Goal: Task Accomplishment & Management: Use online tool/utility

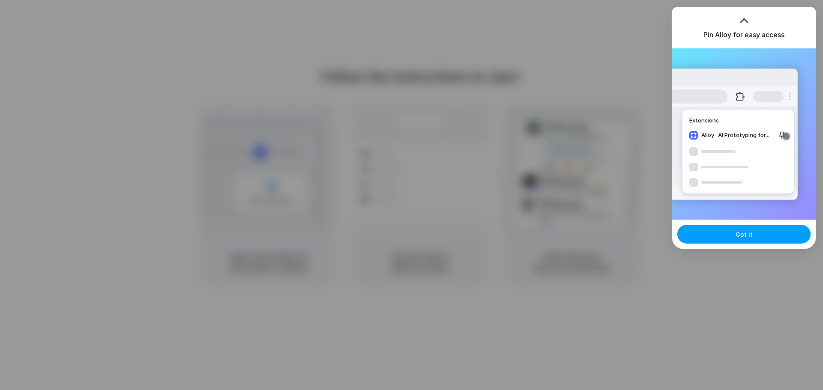
click at [746, 225] on button "Got it" at bounding box center [743, 234] width 133 height 19
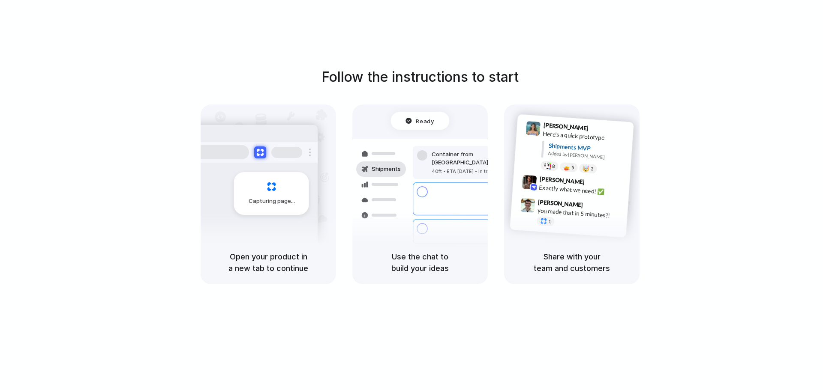
click at [798, 93] on div "Follow the instructions to start Capturing page Open your product in a new tab …" at bounding box center [420, 176] width 823 height 218
click at [773, 78] on div "Follow the instructions to start Capturing page Open your product in a new tab …" at bounding box center [420, 176] width 823 height 218
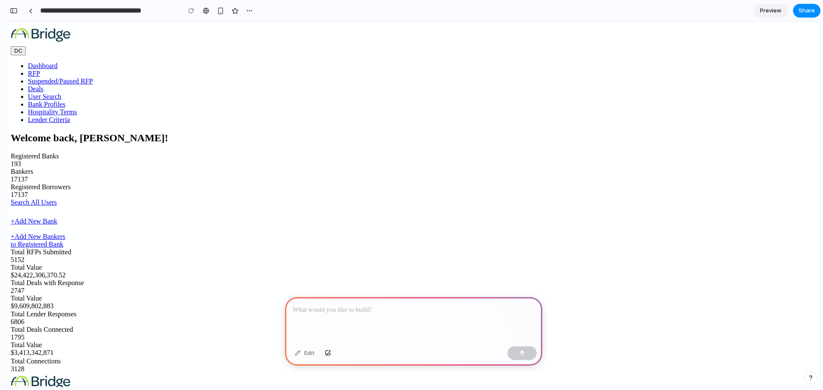
click at [40, 70] on link "RFP" at bounding box center [34, 73] width 12 height 7
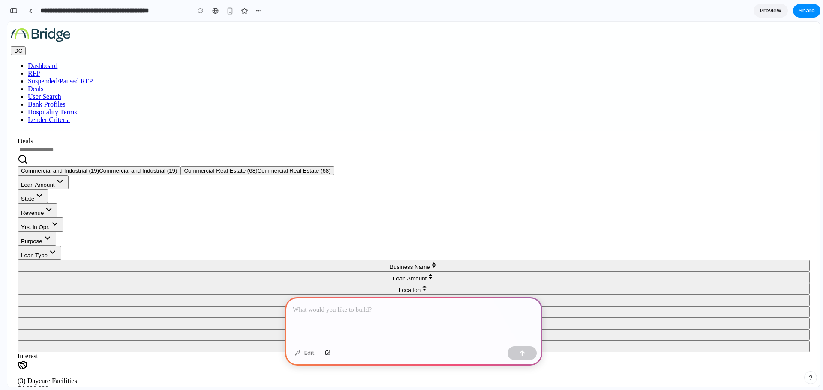
click at [363, 311] on p at bounding box center [414, 310] width 242 height 10
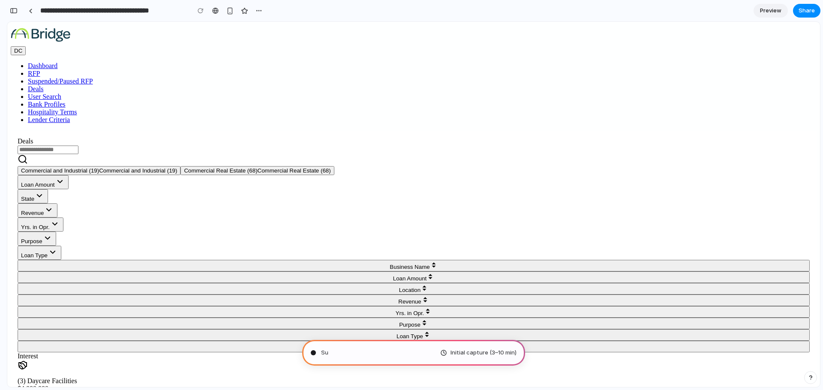
click at [48, 252] on span "Loan Type" at bounding box center [34, 255] width 27 height 6
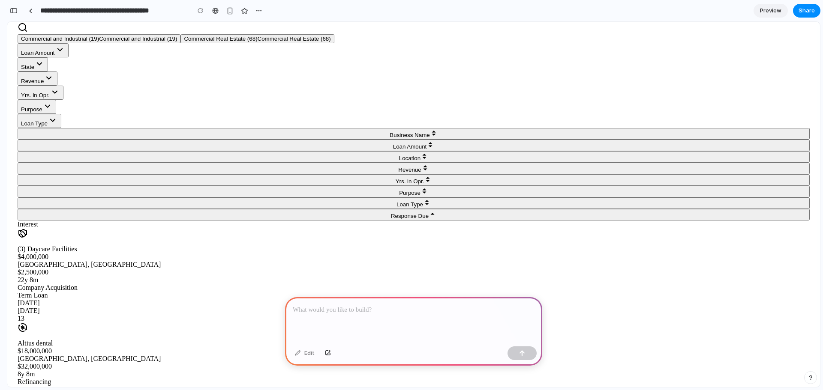
scroll to position [133, 0]
click at [393, 306] on p at bounding box center [414, 310] width 242 height 10
click at [778, 9] on span "Preview" at bounding box center [770, 10] width 21 height 9
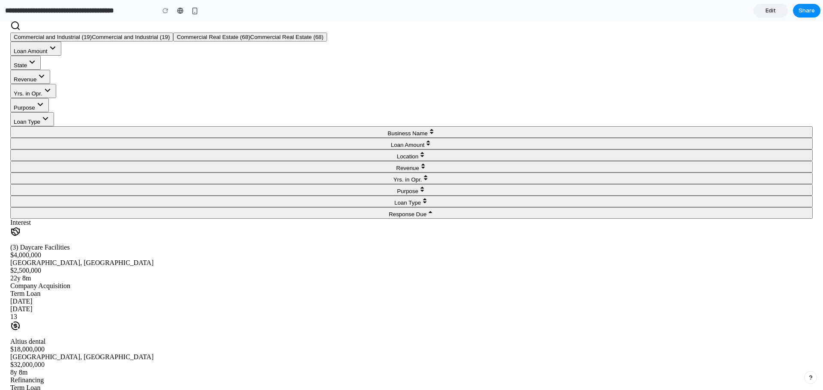
click at [778, 9] on link "Edit" at bounding box center [770, 11] width 34 height 14
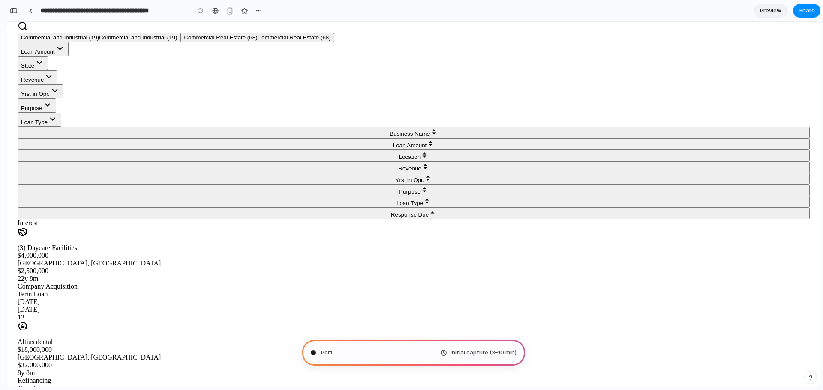
click at [778, 9] on span "Preview" at bounding box center [770, 10] width 21 height 9
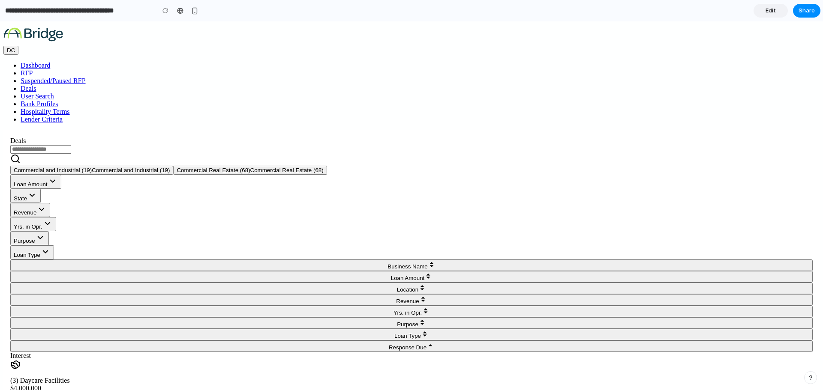
click at [775, 9] on span "Edit" at bounding box center [770, 10] width 10 height 9
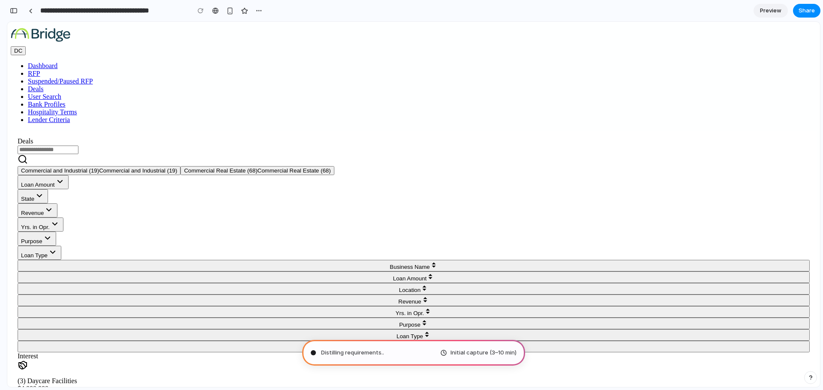
click at [257, 168] on span "Commercial Real Estate (68)" at bounding box center [293, 171] width 73 height 6
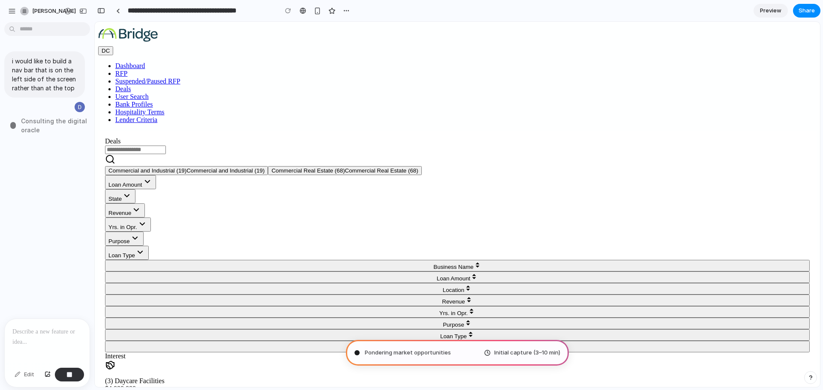
type input "**********"
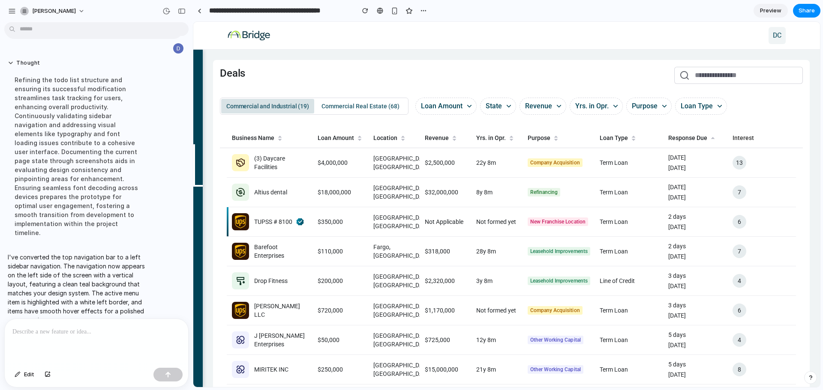
click at [313, 70] on div "Deals" at bounding box center [511, 75] width 583 height 17
click at [185, 9] on div "button" at bounding box center [182, 11] width 8 height 6
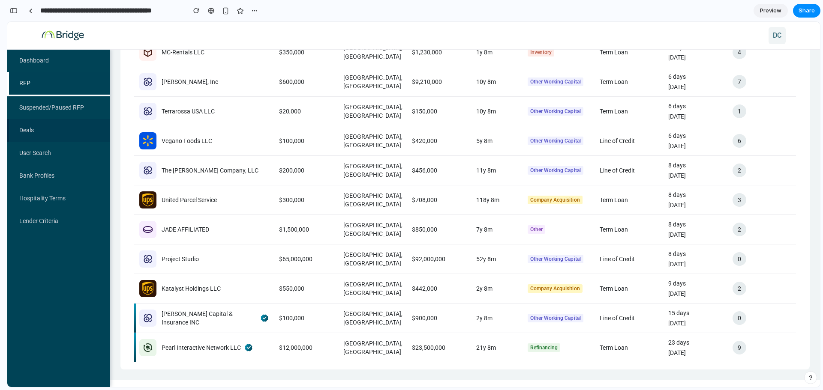
scroll to position [373, 0]
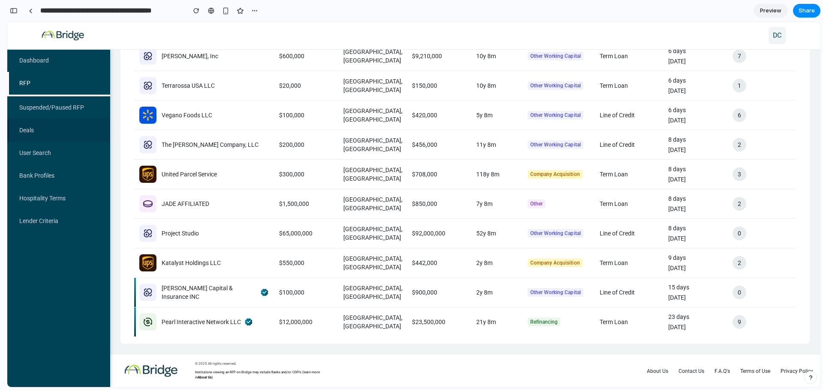
click at [58, 131] on link "Deals" at bounding box center [58, 130] width 103 height 23
click at [56, 150] on link "User Search" at bounding box center [58, 153] width 103 height 23
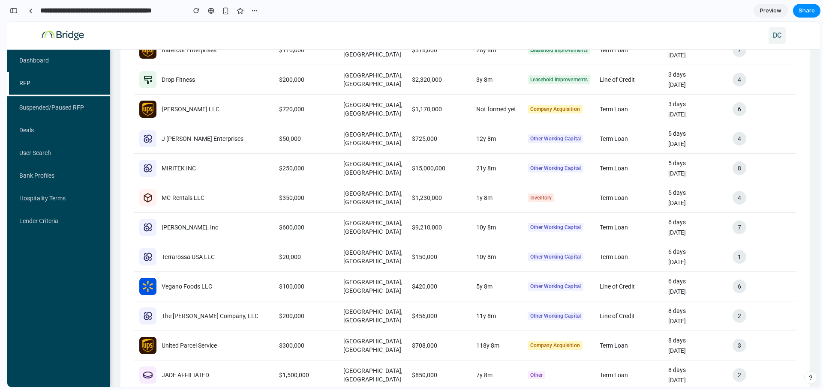
scroll to position [0, 0]
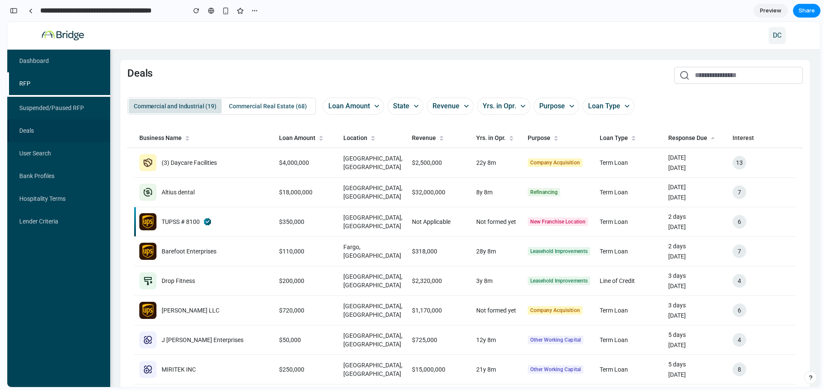
click at [61, 133] on link "Deals" at bounding box center [58, 131] width 103 height 23
click at [57, 152] on link "User Search" at bounding box center [58, 153] width 103 height 23
click at [52, 175] on link "Bank Profiles" at bounding box center [58, 176] width 103 height 23
click at [47, 195] on link "Hospitality Terms" at bounding box center [58, 199] width 103 height 23
click at [45, 211] on link "Lender Criteria" at bounding box center [58, 221] width 103 height 23
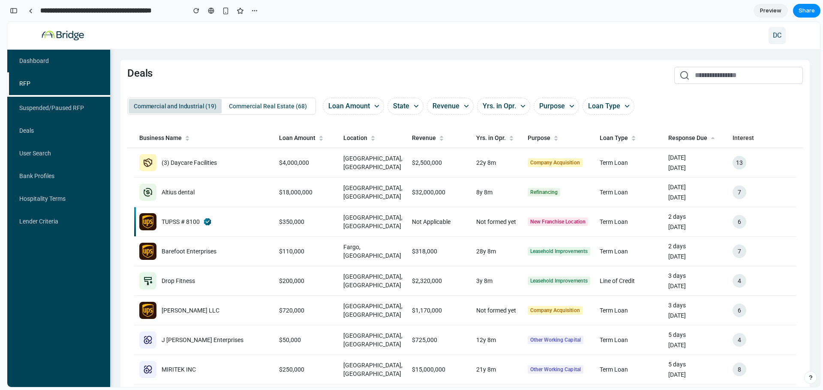
click at [269, 109] on span "Commercial Real Estate (68)" at bounding box center [268, 106] width 78 height 9
